Goal: Task Accomplishment & Management: Complete application form

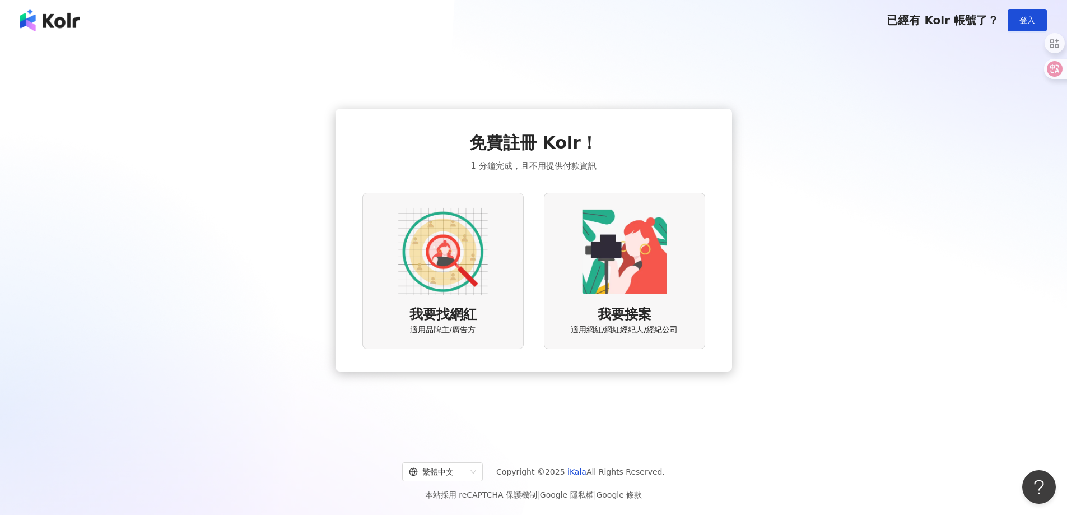
click at [447, 273] on img at bounding box center [443, 252] width 90 height 90
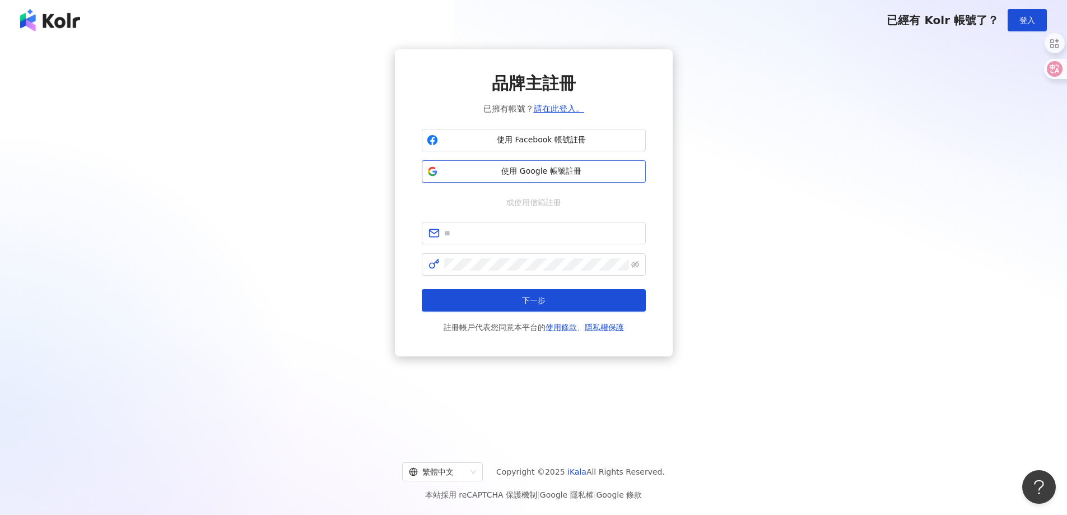
click at [524, 179] on button "使用 Google 帳號註冊" at bounding box center [534, 171] width 224 height 22
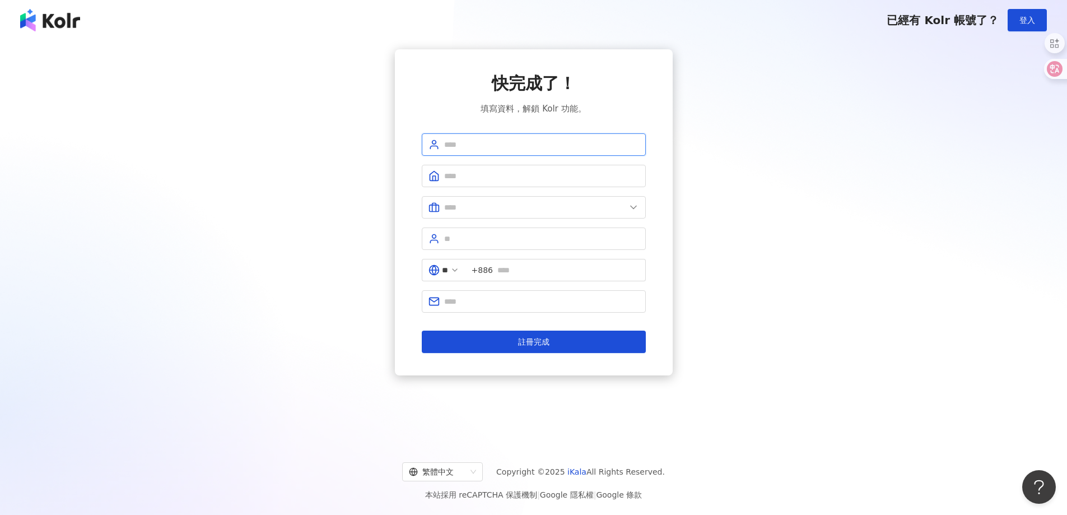
click at [489, 146] on input "text" at bounding box center [541, 144] width 195 height 12
type input "***"
click at [499, 178] on input "text" at bounding box center [541, 176] width 195 height 12
type input "*****"
click at [627, 205] on span at bounding box center [534, 207] width 224 height 22
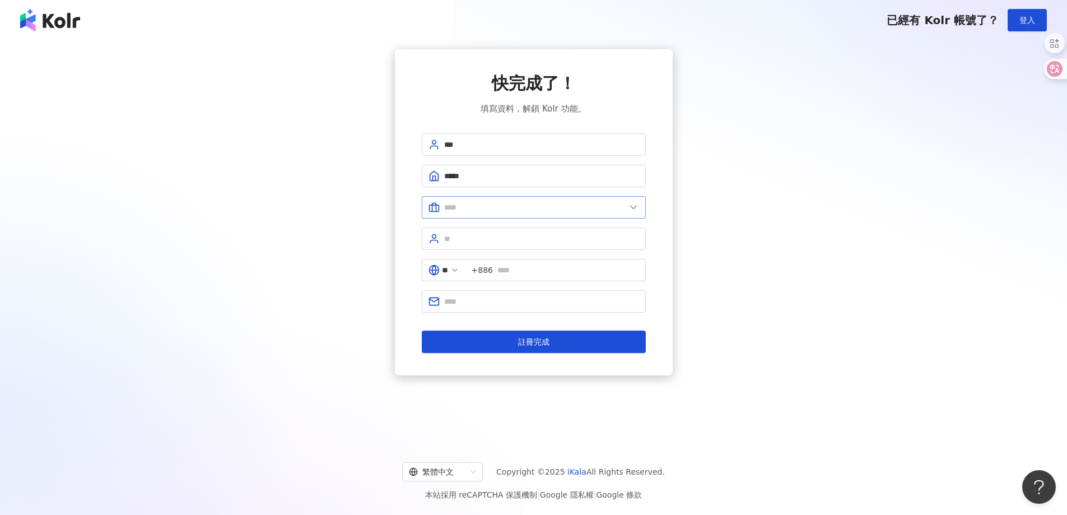
click at [627, 205] on span at bounding box center [534, 207] width 224 height 22
click at [628, 207] on icon at bounding box center [633, 207] width 11 height 11
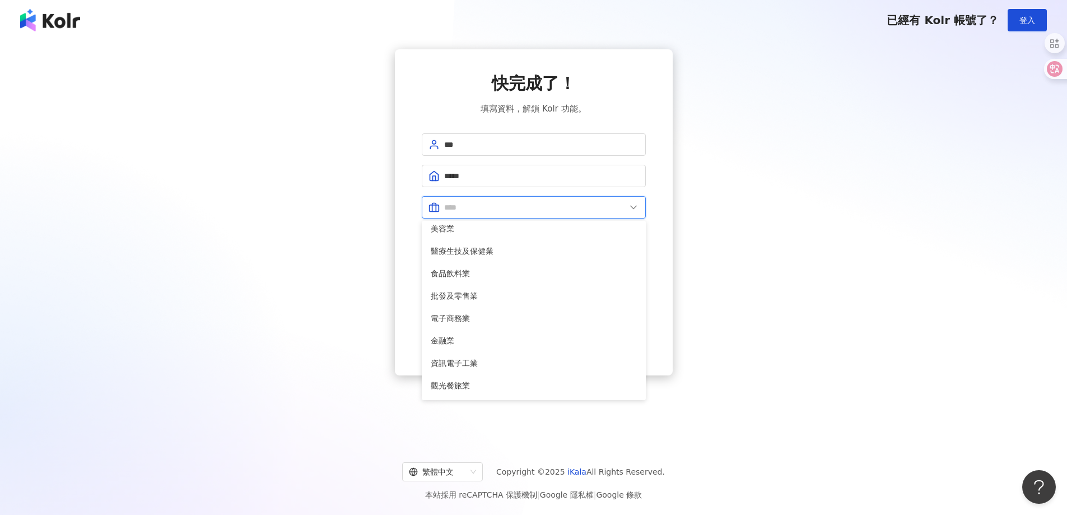
scroll to position [4, 0]
click at [456, 299] on span "批發及零售業" at bounding box center [534, 297] width 206 height 12
type input "******"
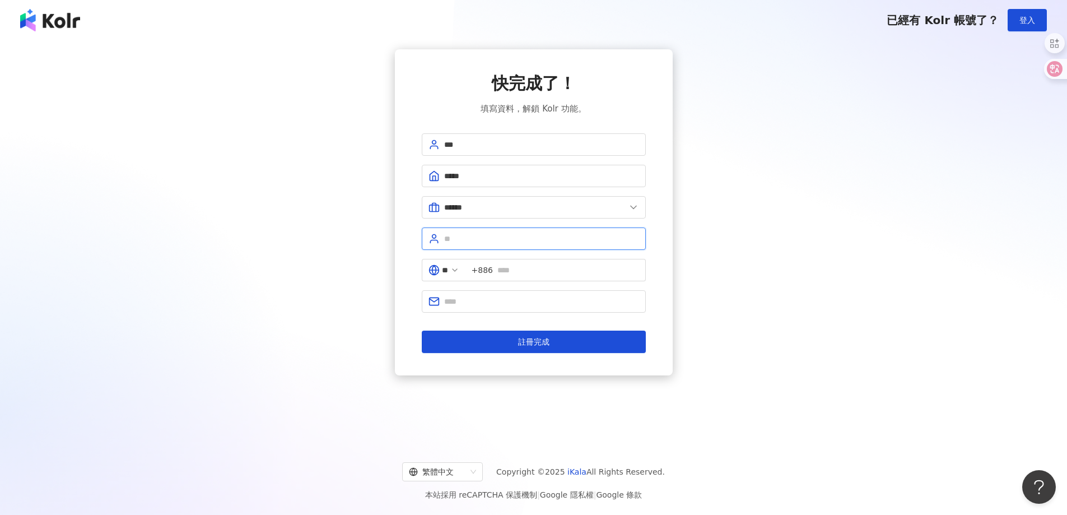
click at [503, 242] on input "text" at bounding box center [541, 238] width 195 height 12
type input "**"
click at [542, 268] on input "text" at bounding box center [568, 270] width 142 height 12
type input "**********"
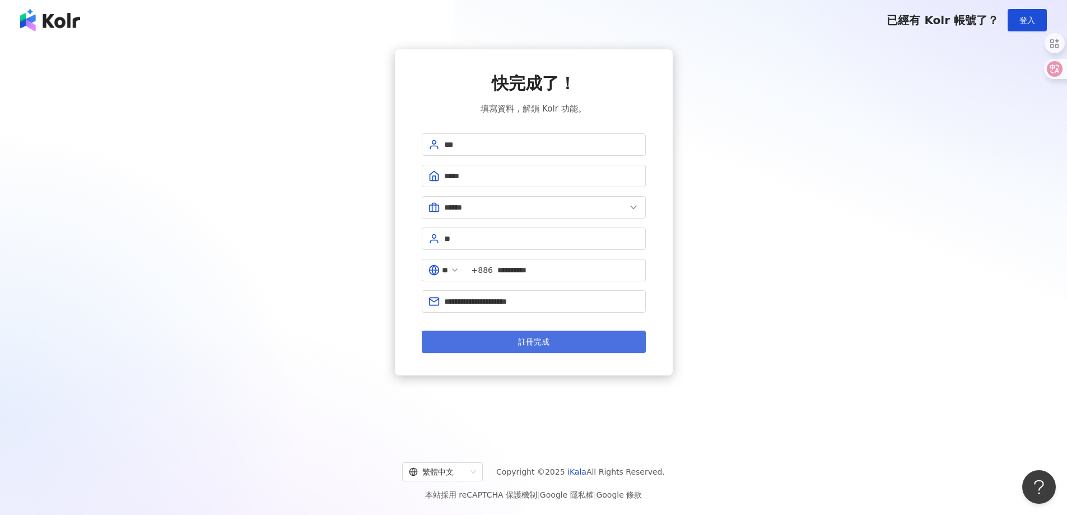
click at [532, 343] on span "註冊完成" at bounding box center [533, 341] width 31 height 9
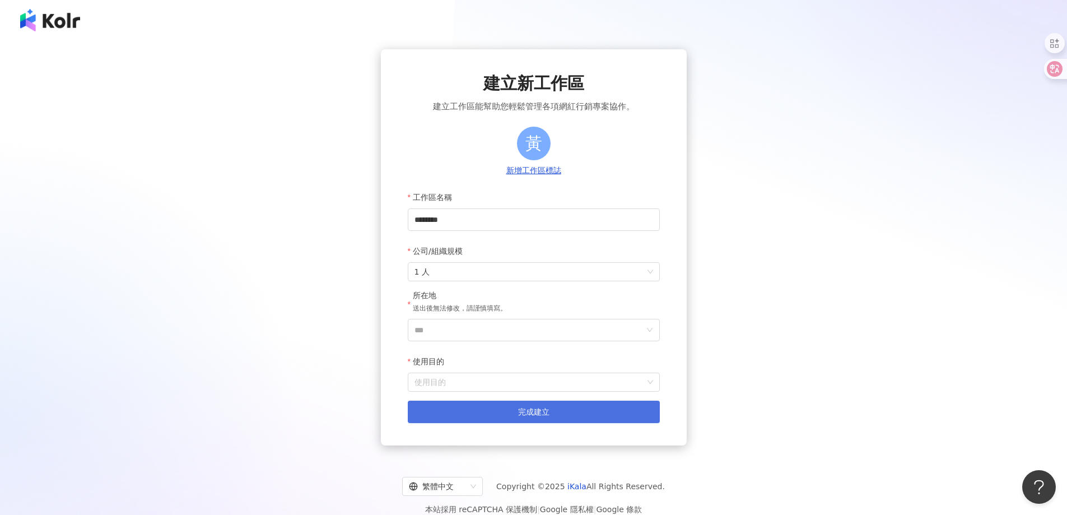
click at [551, 412] on button "完成建立" at bounding box center [534, 411] width 252 height 22
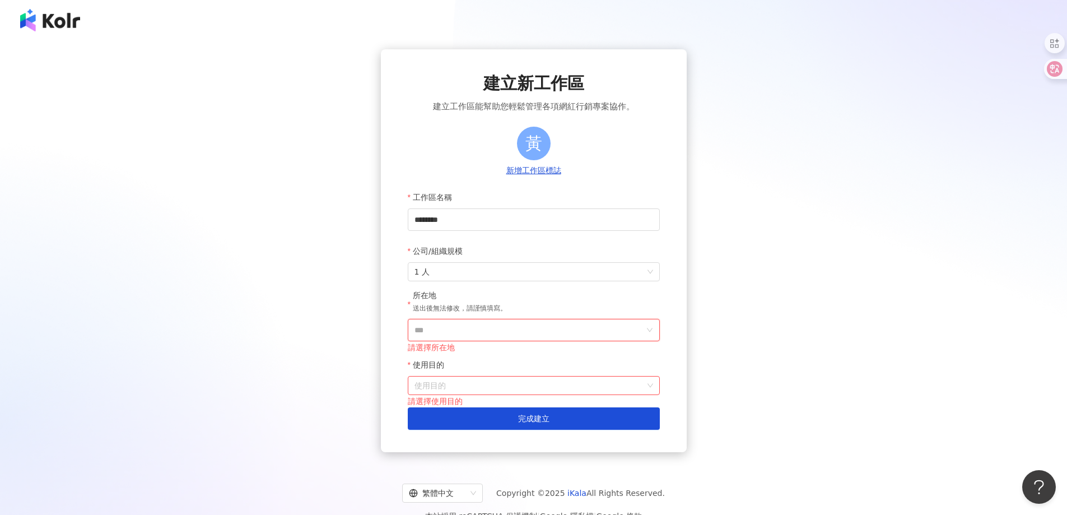
click at [476, 330] on input "***" at bounding box center [529, 329] width 230 height 21
click at [586, 170] on div "台灣" at bounding box center [598, 172] width 108 height 20
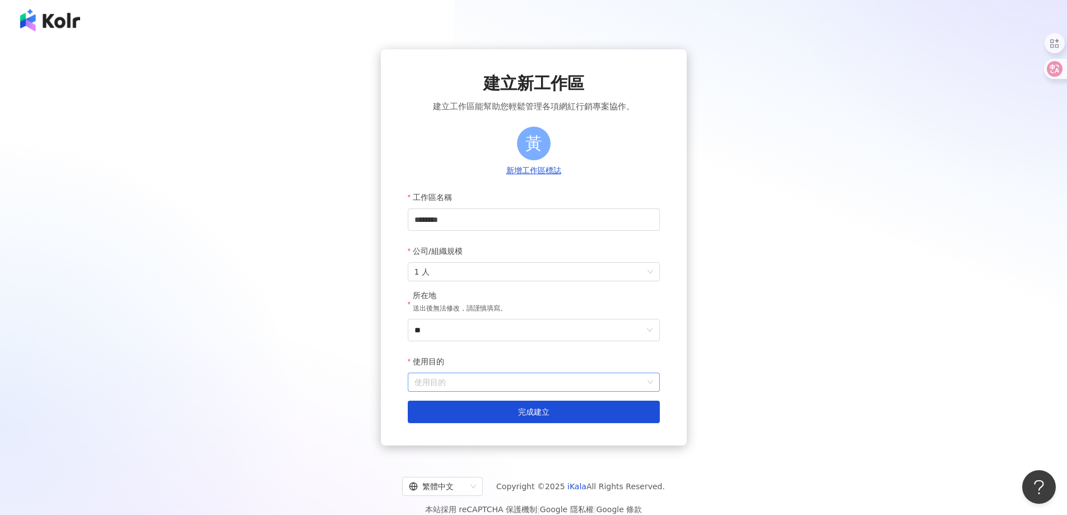
click at [451, 378] on input "使用目的" at bounding box center [533, 382] width 239 height 18
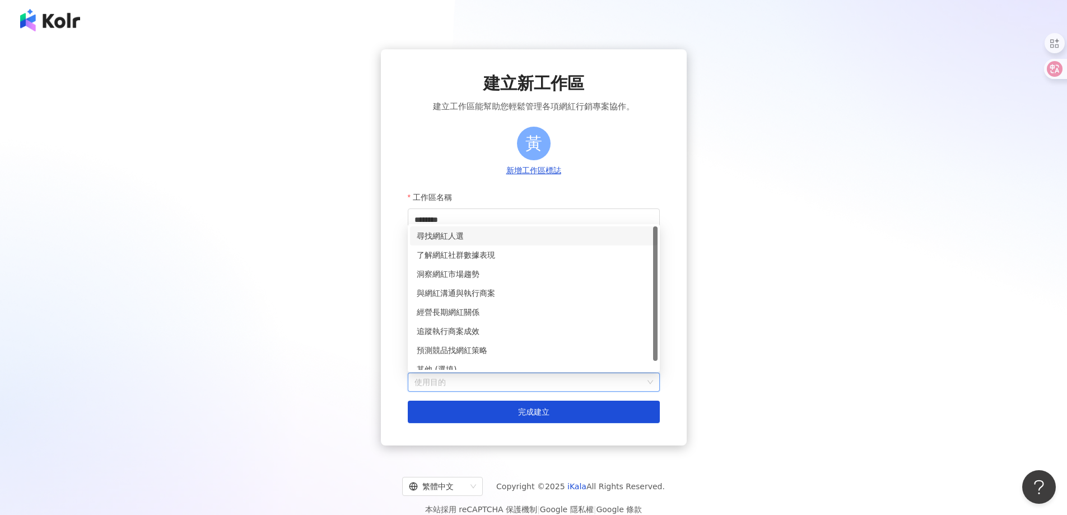
click at [457, 236] on div "尋找網紅人選" at bounding box center [534, 236] width 234 height 12
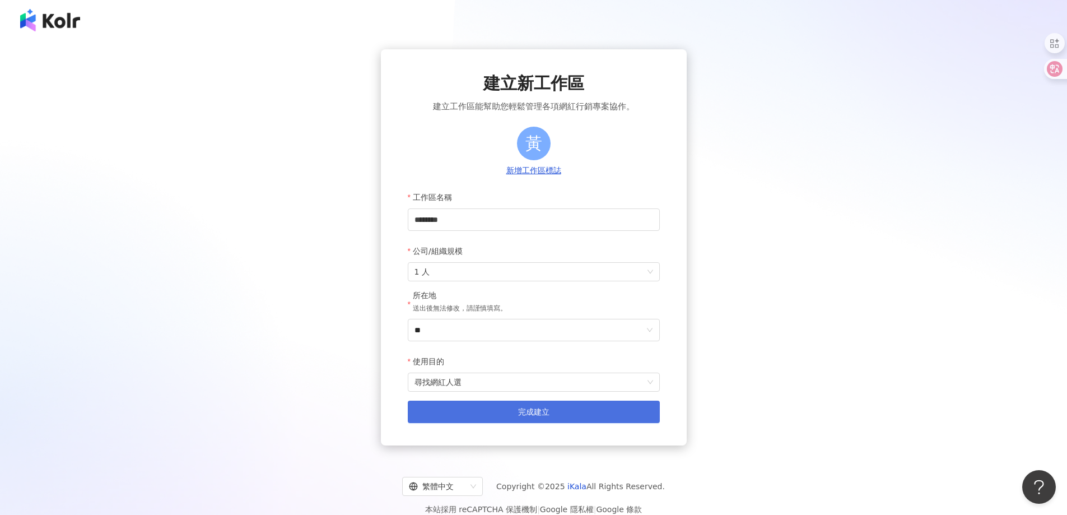
click at [515, 413] on button "完成建立" at bounding box center [534, 411] width 252 height 22
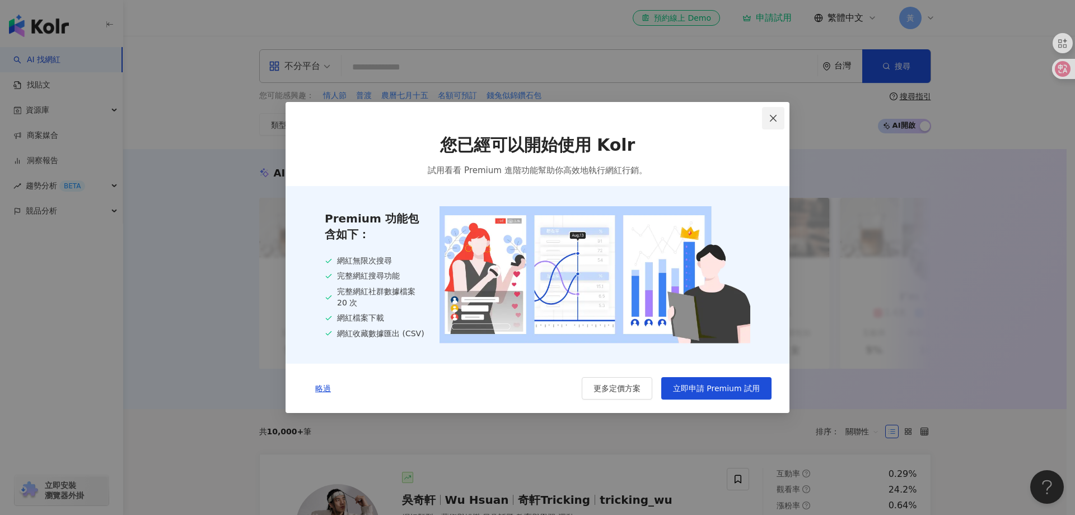
click at [779, 119] on span "Close" at bounding box center [773, 118] width 22 height 9
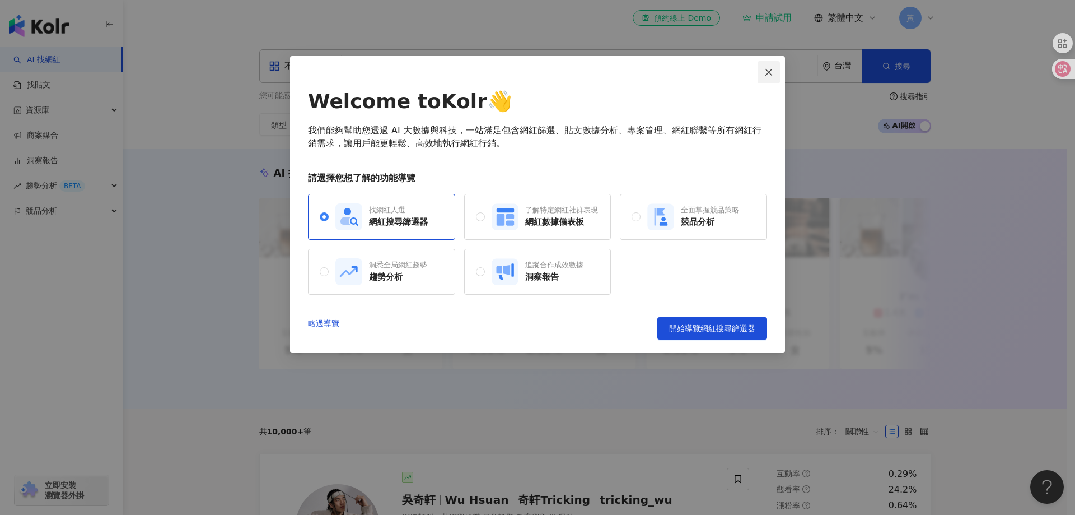
click at [768, 71] on icon "close" at bounding box center [768, 71] width 7 height 7
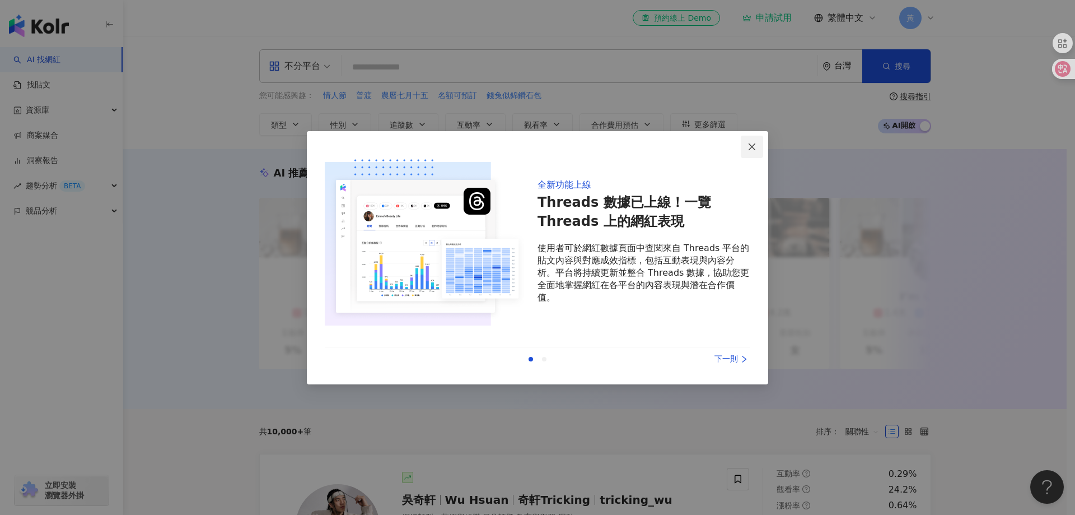
click at [751, 147] on icon "close" at bounding box center [751, 146] width 9 height 9
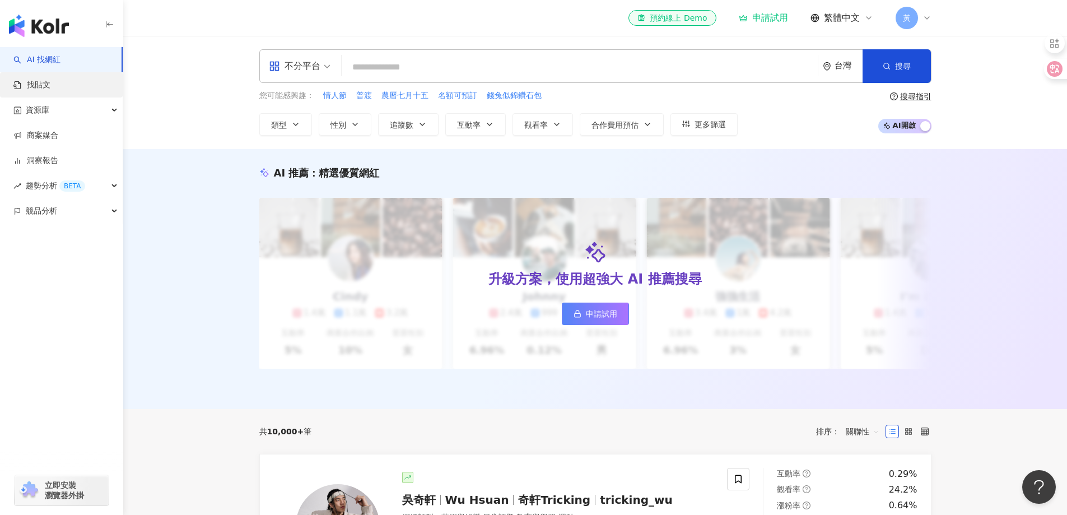
click at [34, 87] on link "找貼文" at bounding box center [31, 85] width 37 height 11
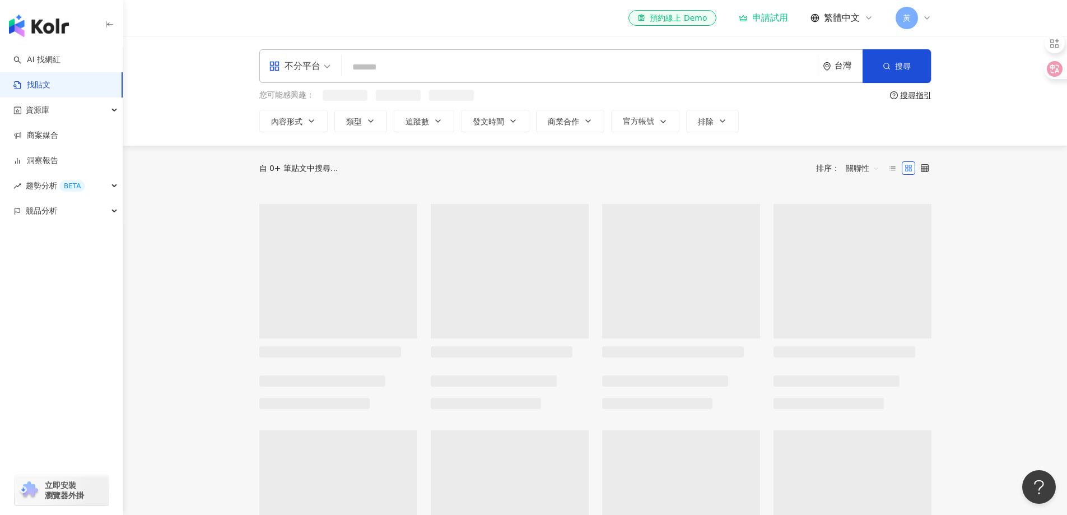
click at [392, 73] on input "search" at bounding box center [579, 67] width 467 height 24
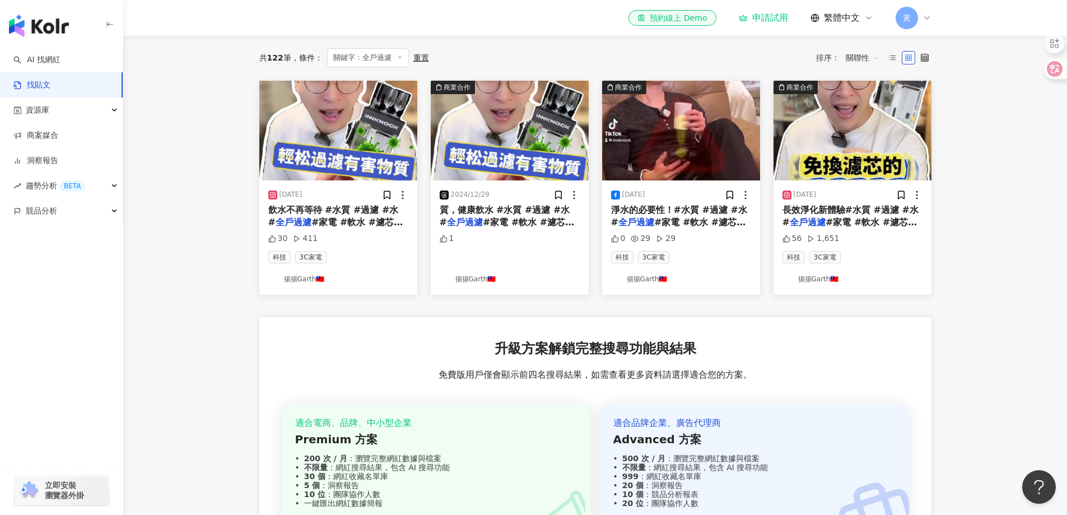
scroll to position [56, 0]
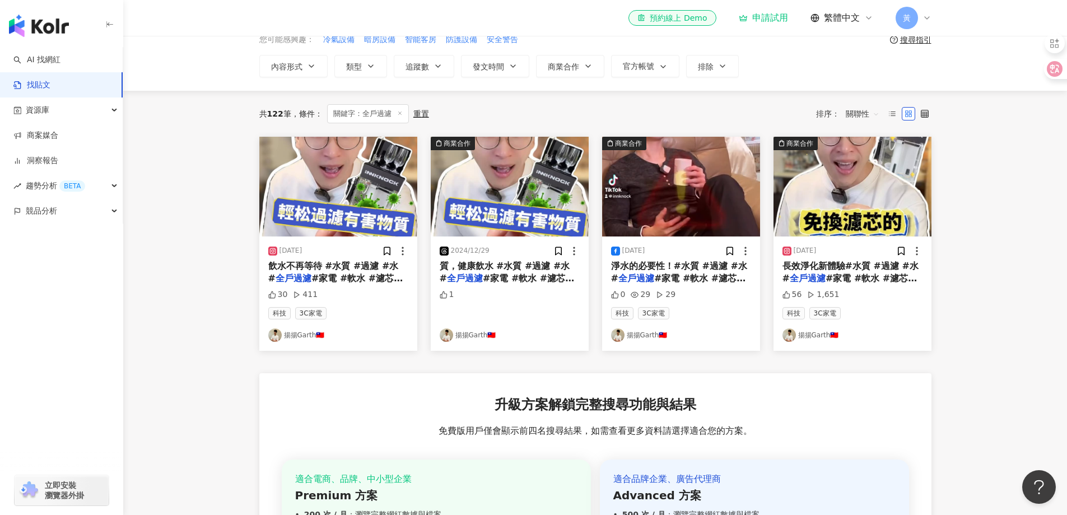
click at [558, 184] on img at bounding box center [510, 187] width 158 height 100
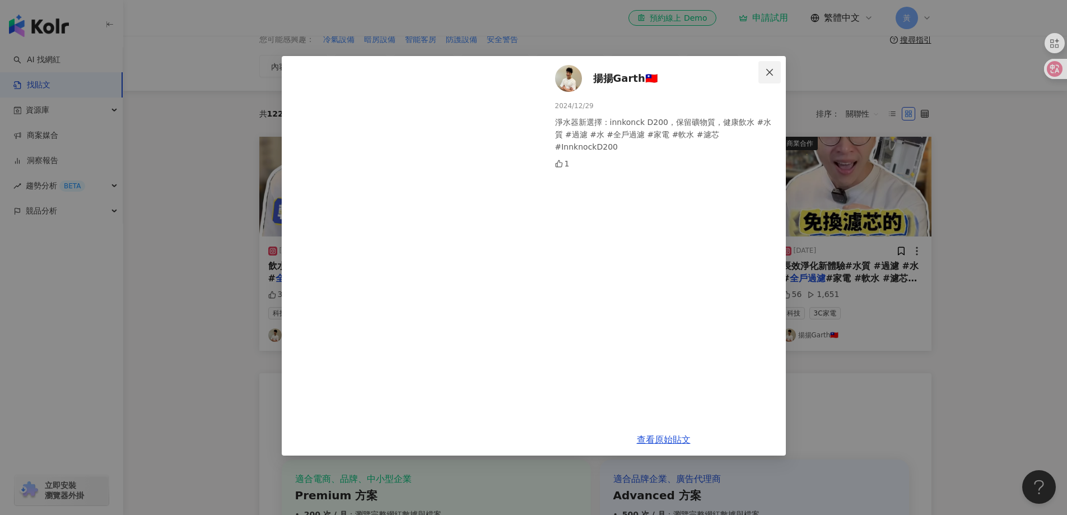
click at [777, 72] on span "Close" at bounding box center [769, 72] width 22 height 9
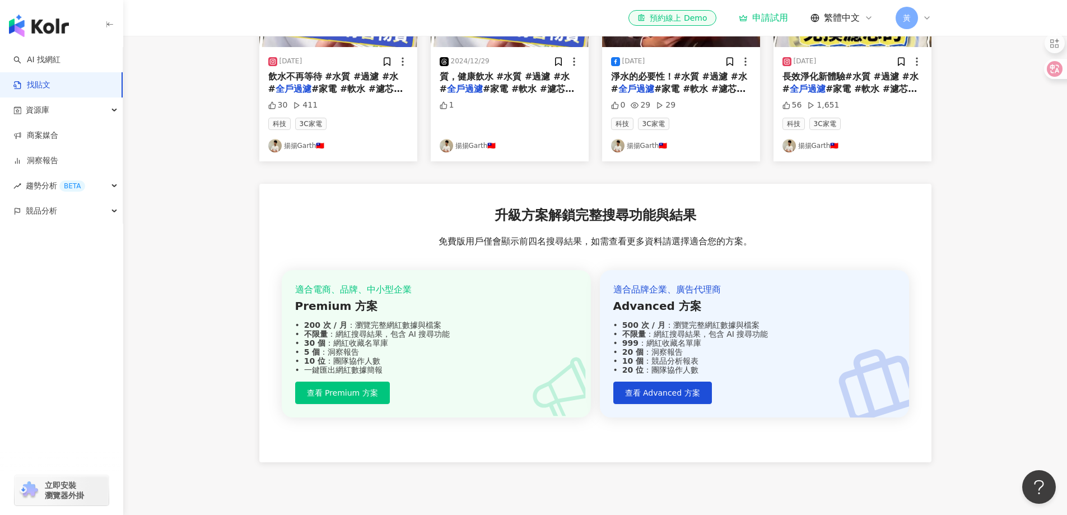
scroll to position [9, 0]
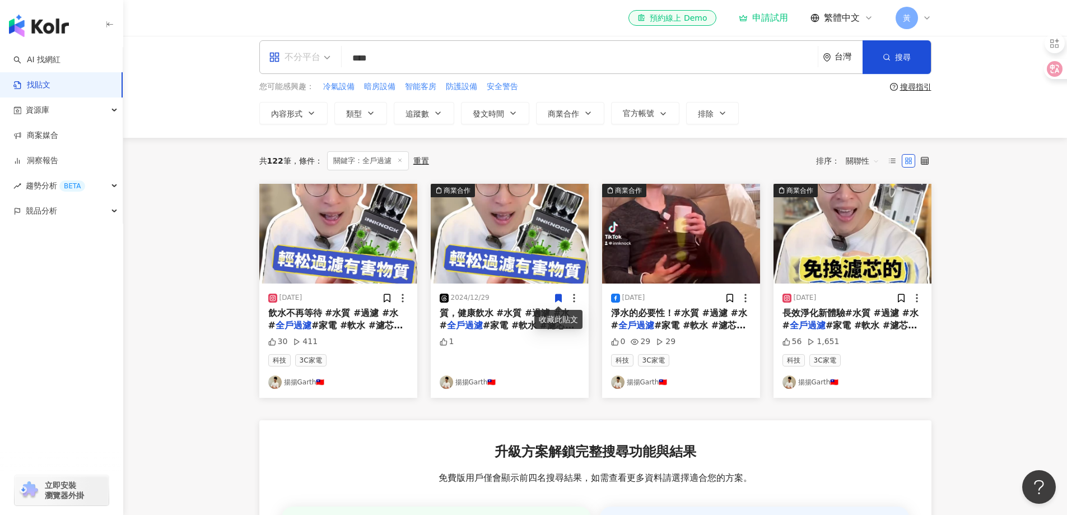
click at [325, 60] on span "不分平台" at bounding box center [300, 57] width 62 height 18
click at [301, 147] on div "YouTube" at bounding box center [303, 150] width 63 height 14
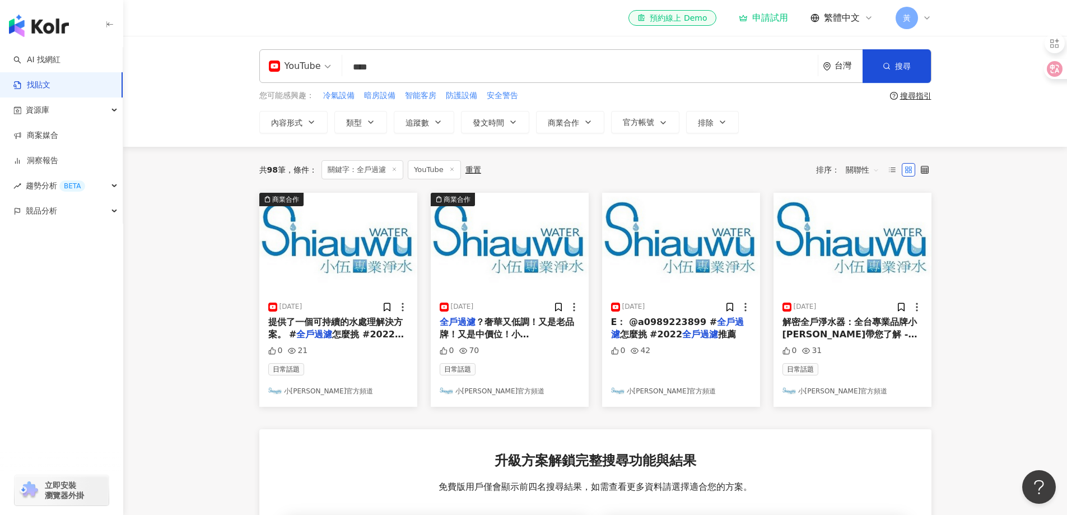
click at [401, 71] on input "****" at bounding box center [580, 67] width 466 height 24
type input "*"
type input "**"
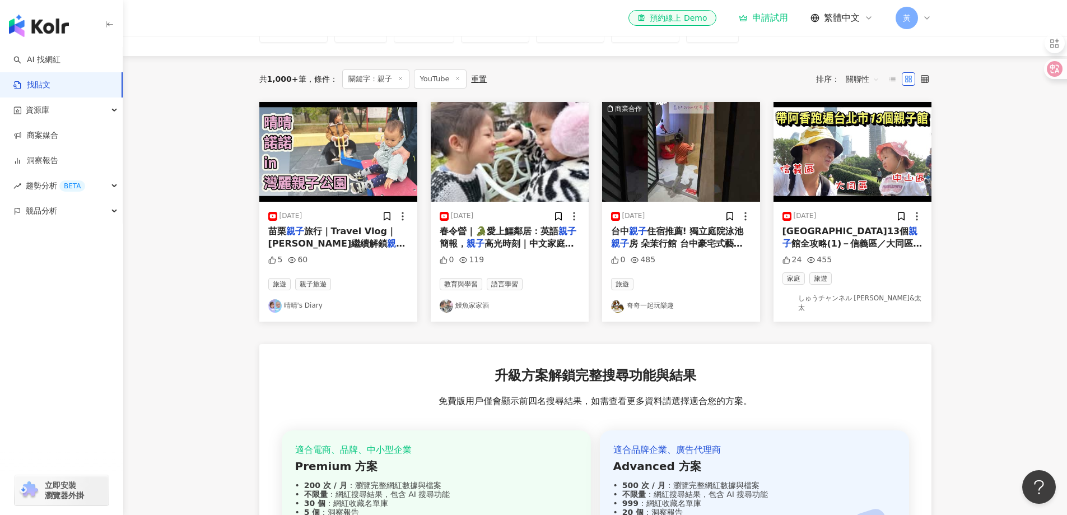
scroll to position [112, 0]
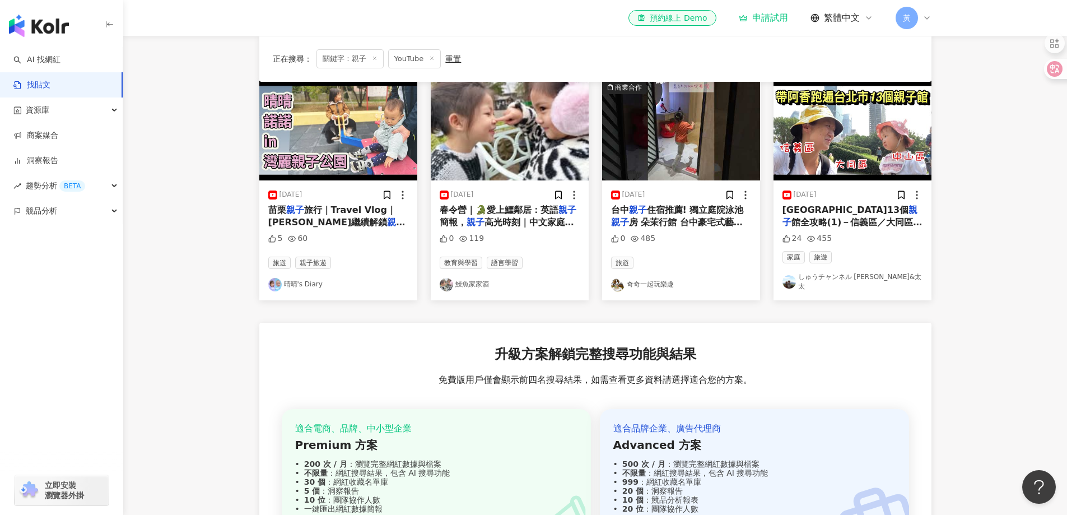
click at [472, 278] on link "鰻魚家家酒" at bounding box center [510, 284] width 140 height 13
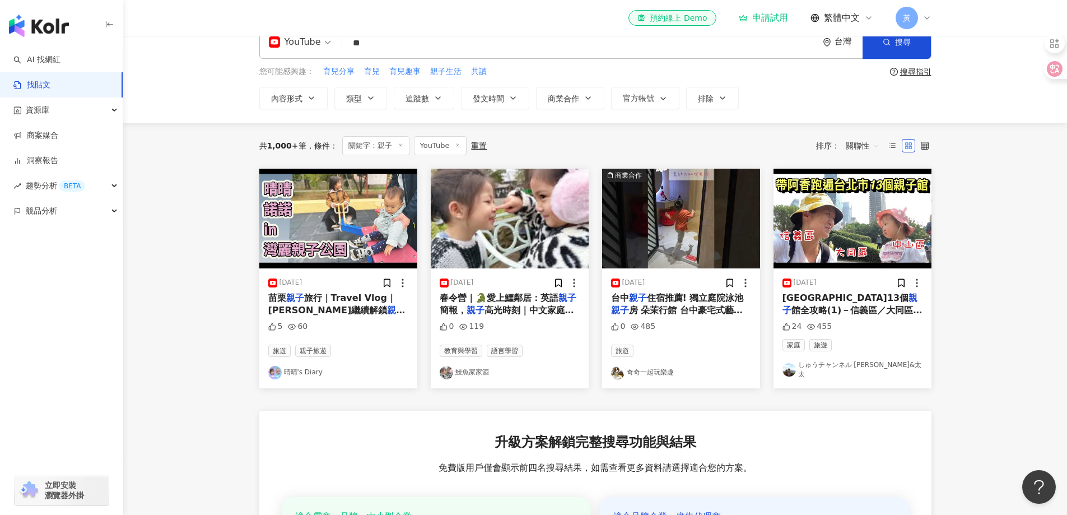
scroll to position [0, 0]
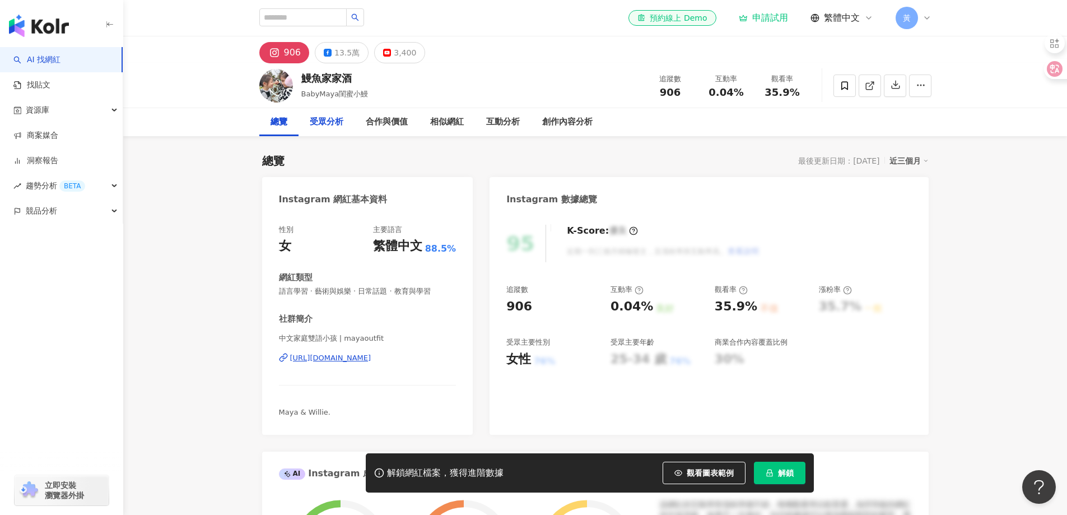
click at [324, 122] on div "受眾分析" at bounding box center [327, 121] width 34 height 13
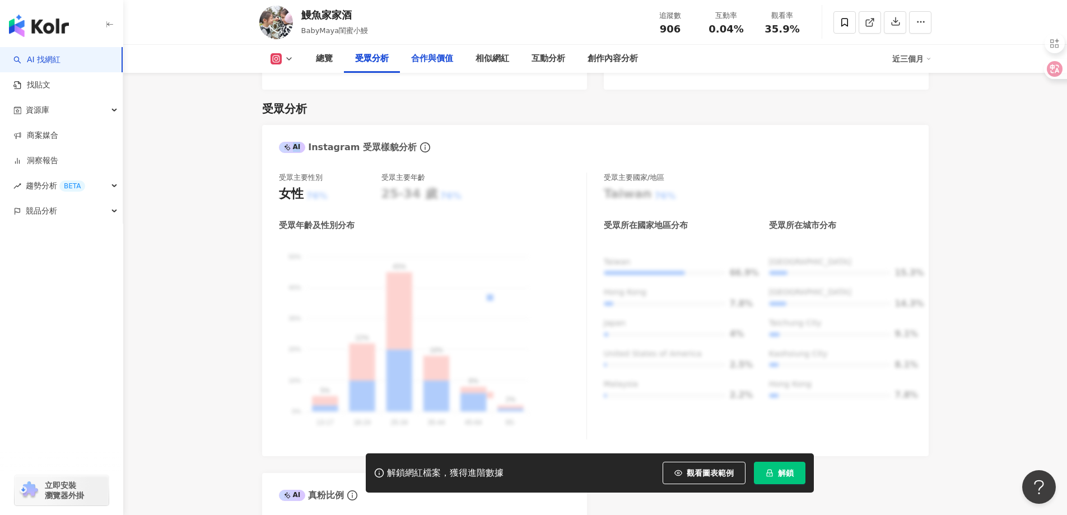
click at [432, 63] on div "合作與價值" at bounding box center [432, 58] width 42 height 13
click at [443, 59] on div "合作與價值" at bounding box center [432, 58] width 42 height 13
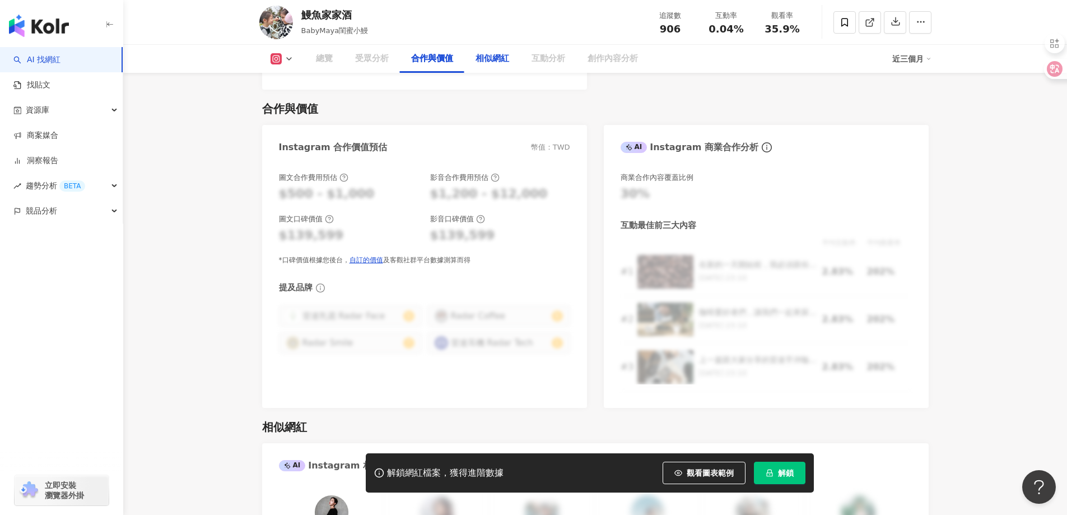
click at [495, 60] on div "相似網紅" at bounding box center [492, 58] width 34 height 13
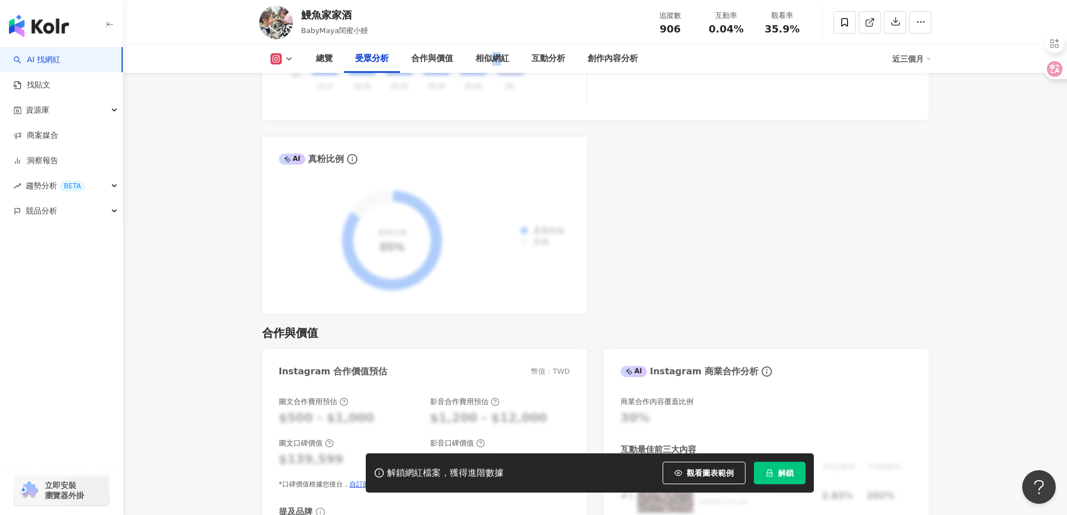
click at [867, 256] on div "AI Instagram 受眾樣貌分析 受眾主要性別 女性 76% 受眾主要年齡 25-34 歲 76% 受眾年齡及性別分布 男性 女性 50% 50% 40…" at bounding box center [595, 51] width 666 height 525
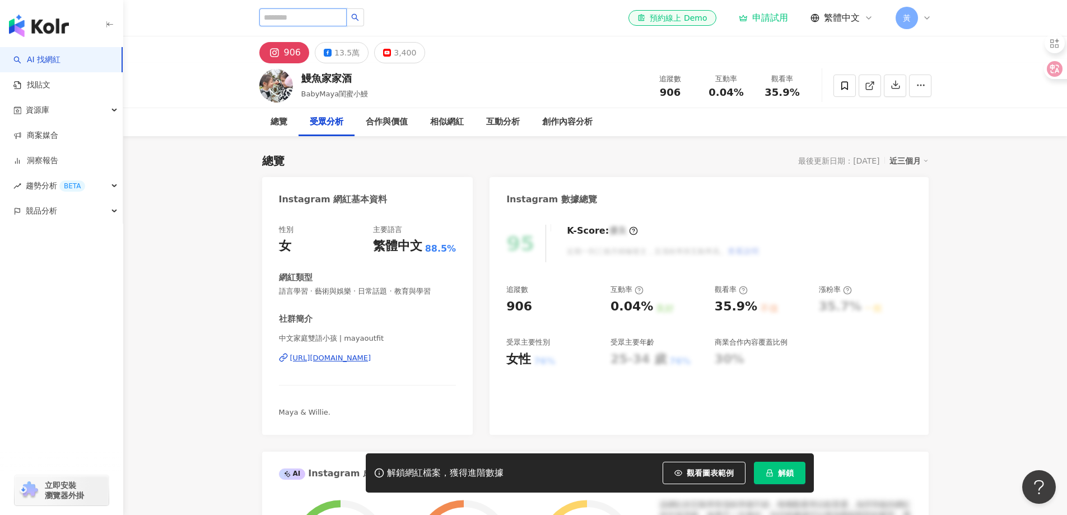
click at [339, 20] on input "search" at bounding box center [302, 17] width 87 height 18
type input "****"
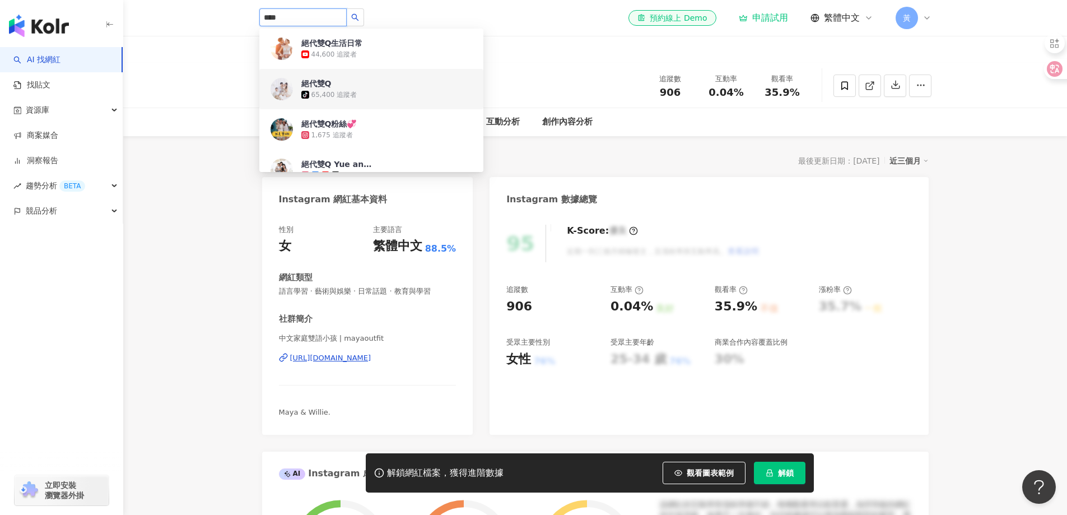
click at [323, 83] on div "絕代雙Q" at bounding box center [316, 83] width 30 height 11
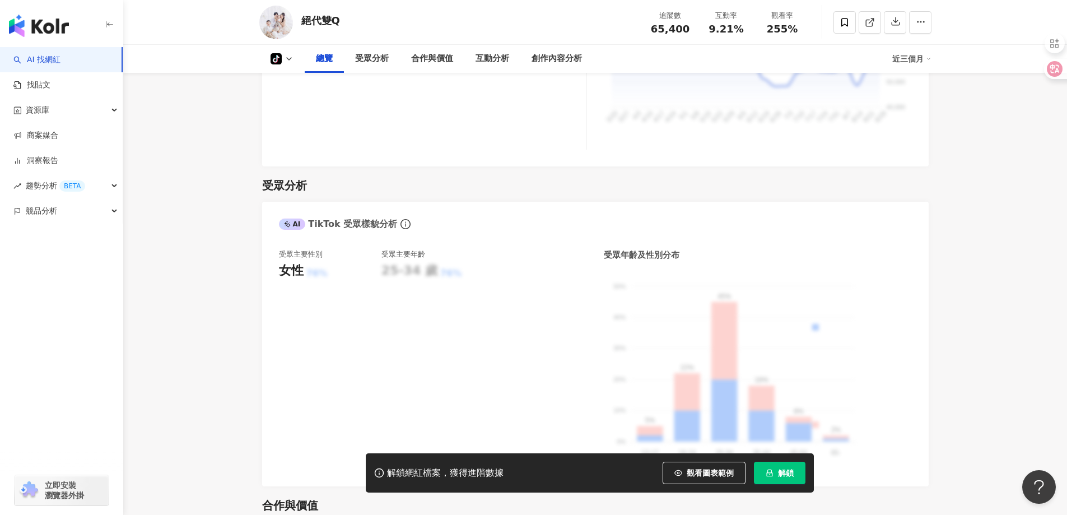
scroll to position [448, 0]
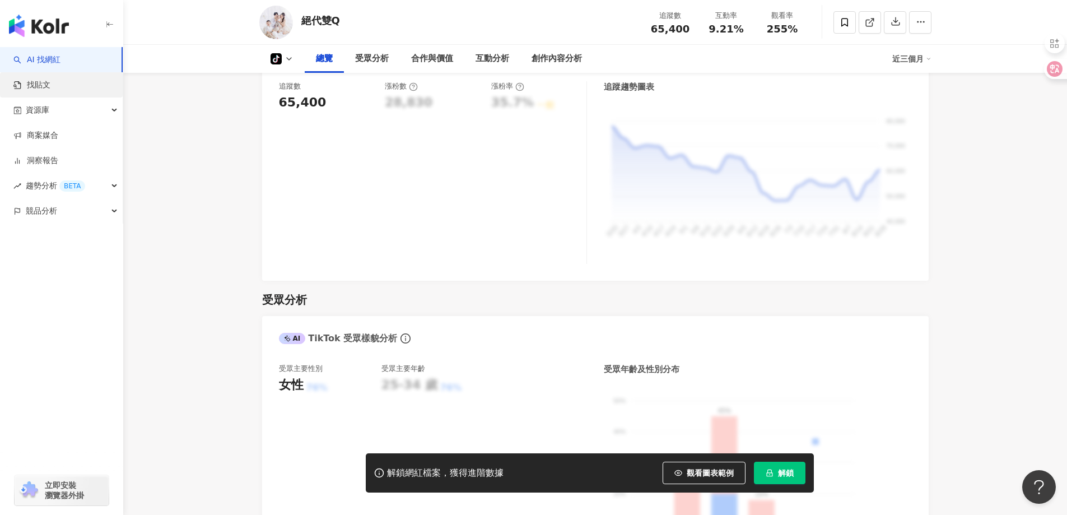
click at [40, 84] on link "找貼文" at bounding box center [31, 85] width 37 height 11
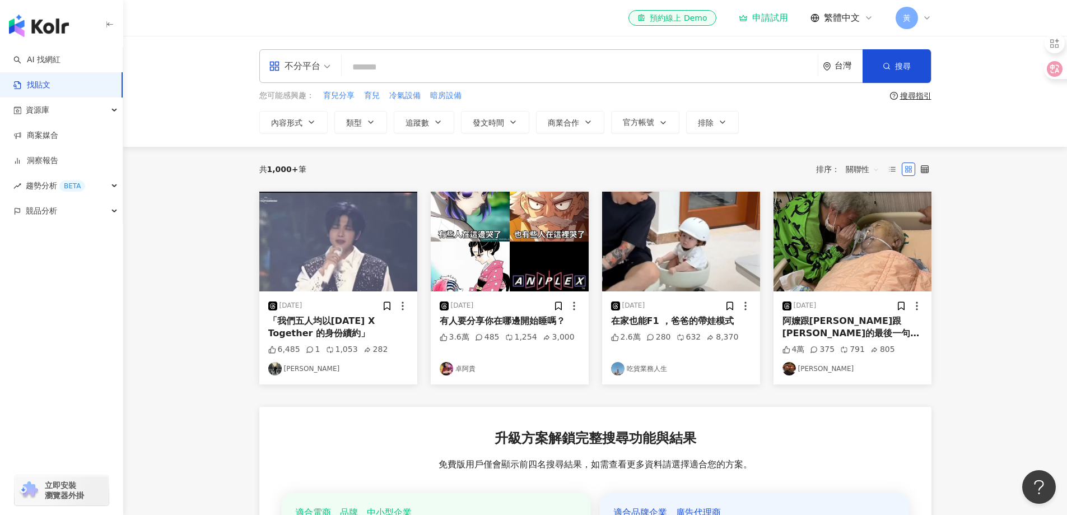
click at [422, 67] on input "search" at bounding box center [579, 67] width 467 height 24
type input "****"
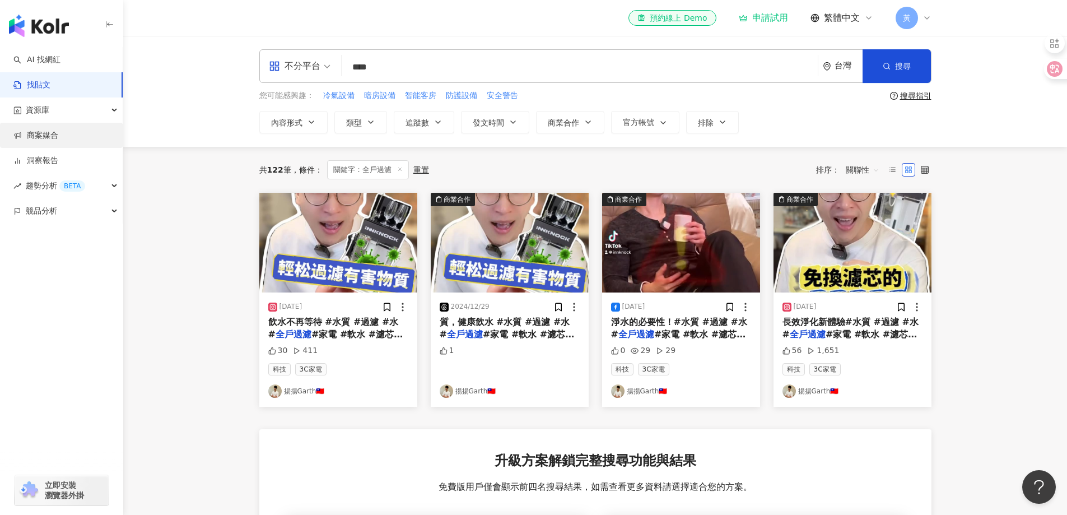
click at [44, 137] on link "商案媒合" at bounding box center [35, 135] width 45 height 11
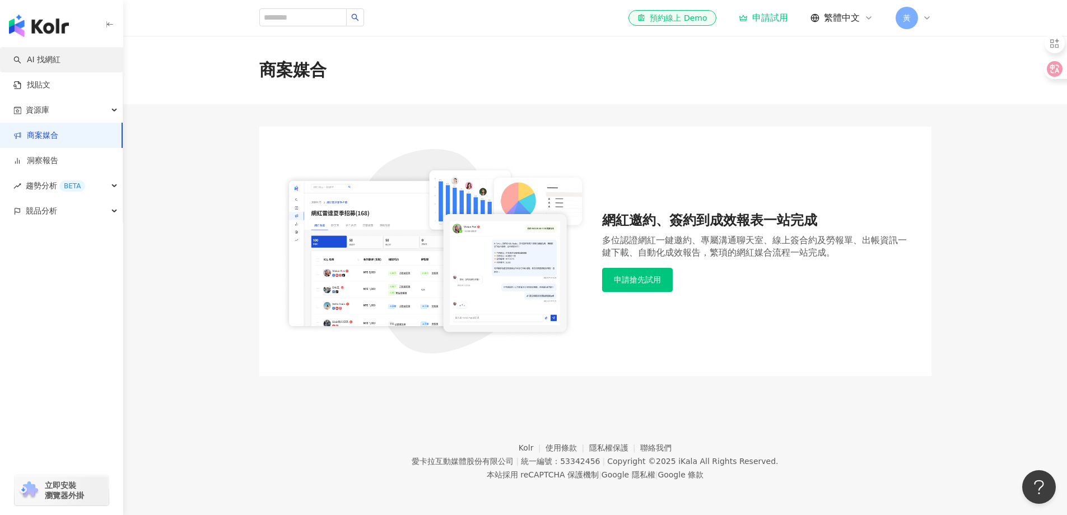
click at [48, 60] on link "AI 找網紅" at bounding box center [36, 59] width 47 height 11
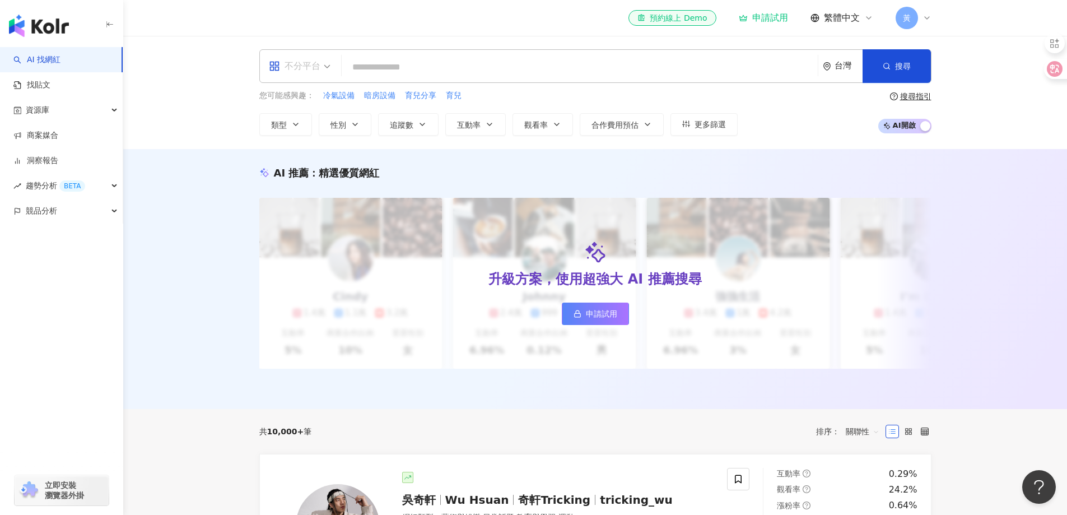
click at [331, 67] on div "不分平台" at bounding box center [300, 66] width 74 height 32
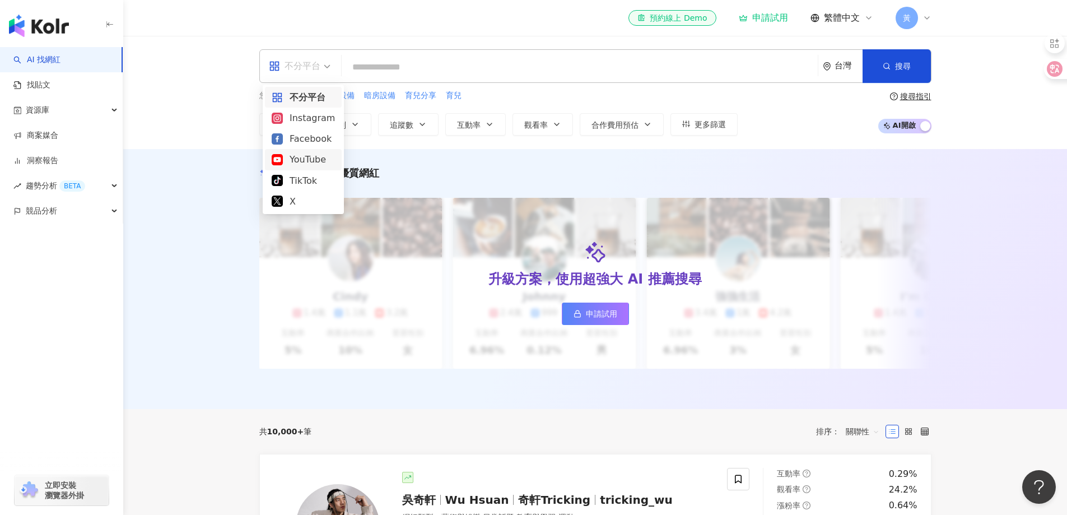
click at [304, 161] on div "YouTube" at bounding box center [303, 159] width 63 height 14
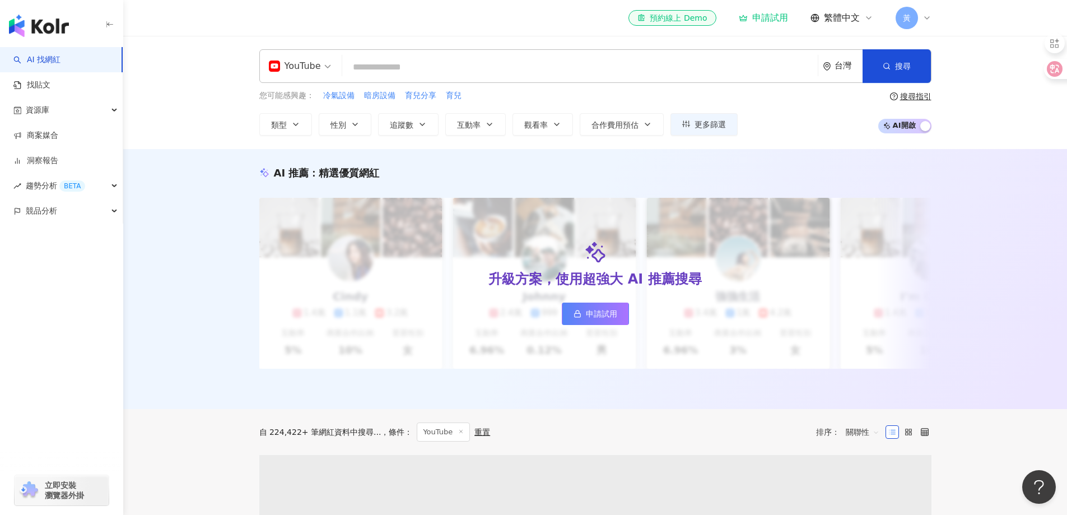
click at [384, 69] on input "search" at bounding box center [580, 67] width 466 height 21
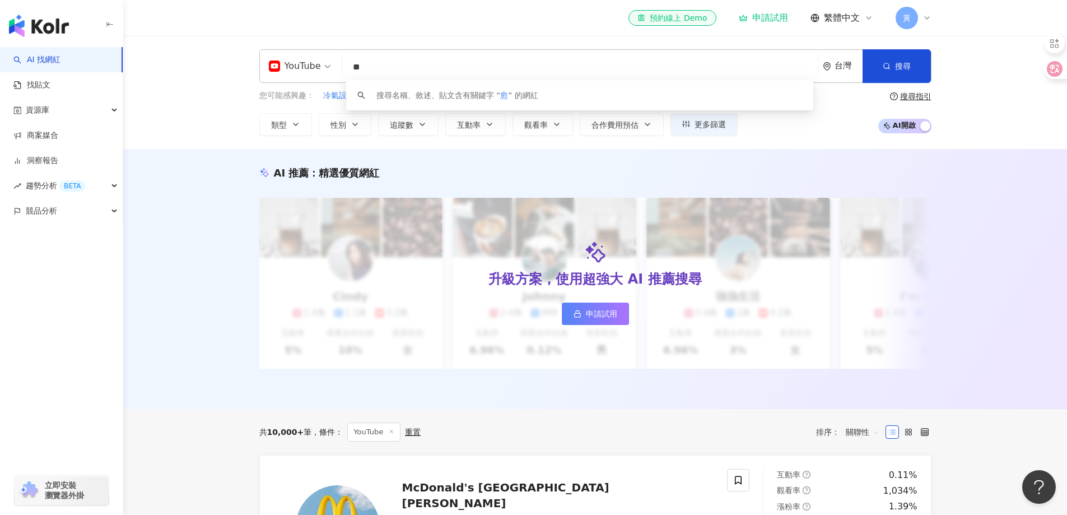
type input "*"
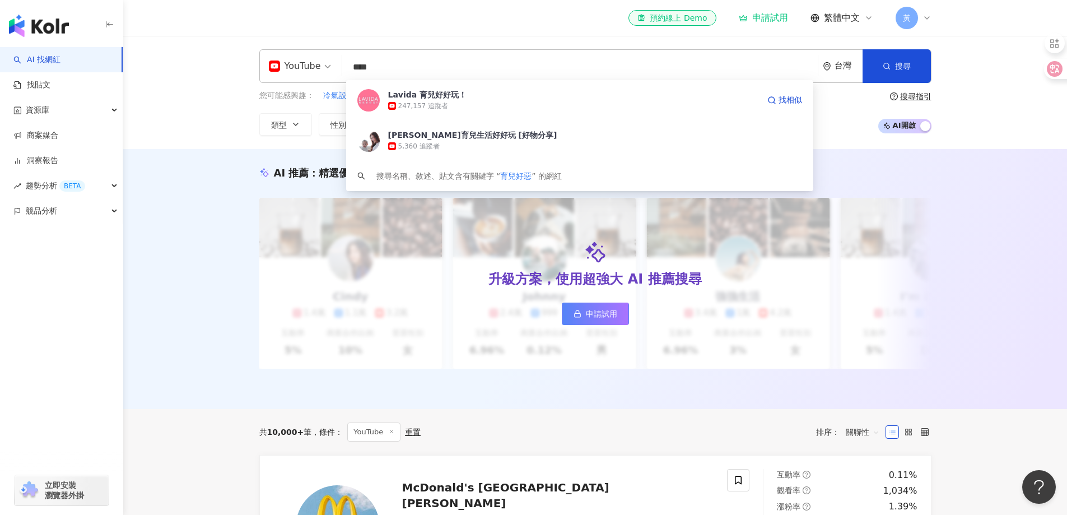
type input "****"
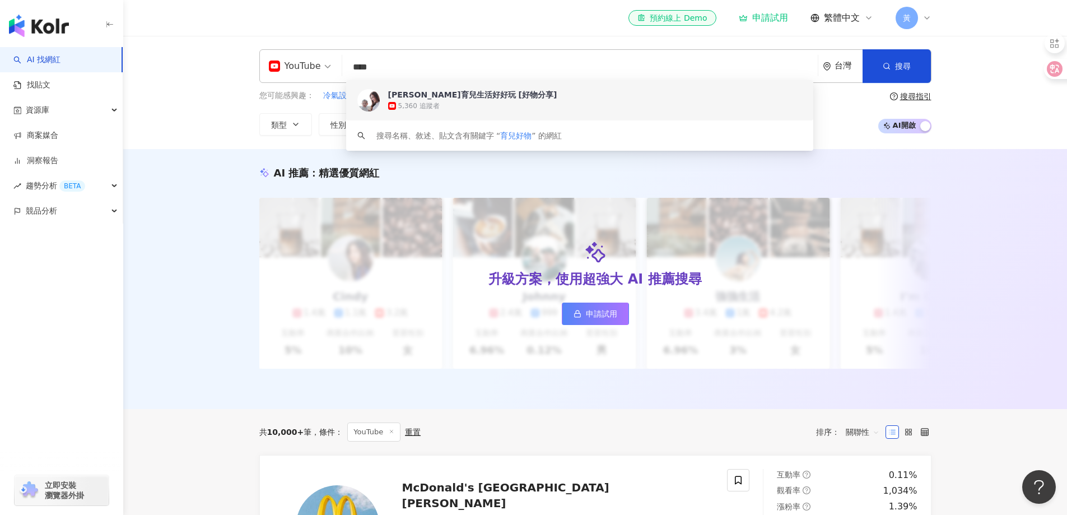
click at [433, 96] on div "茜茜育兒生活好好玩 [好物分享]" at bounding box center [472, 94] width 169 height 11
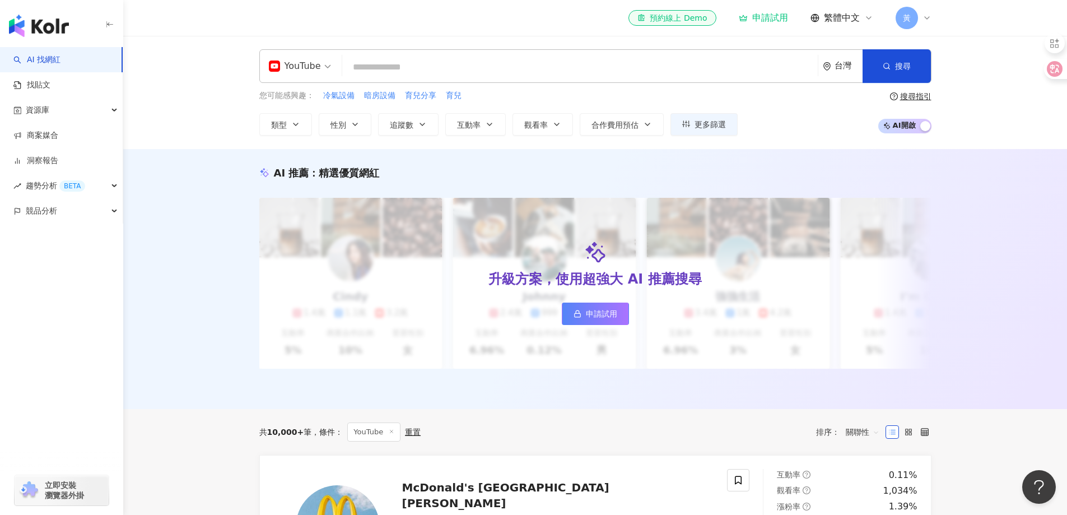
click at [988, 306] on div "AI 推薦 ： 精選優質網紅 升級方案，使用超強大 AI 推薦搜尋 申請試用 Cindy 1.4萬 1.1萬 3.2萬 互動率 5% 商業合作比例 10% 受…" at bounding box center [594, 279] width 943 height 260
click at [899, 170] on div "AI 推薦 ： 精選優質網紅" at bounding box center [595, 173] width 672 height 14
click at [493, 68] on input "search" at bounding box center [580, 67] width 466 height 21
